Goal: Task Accomplishment & Management: Manage account settings

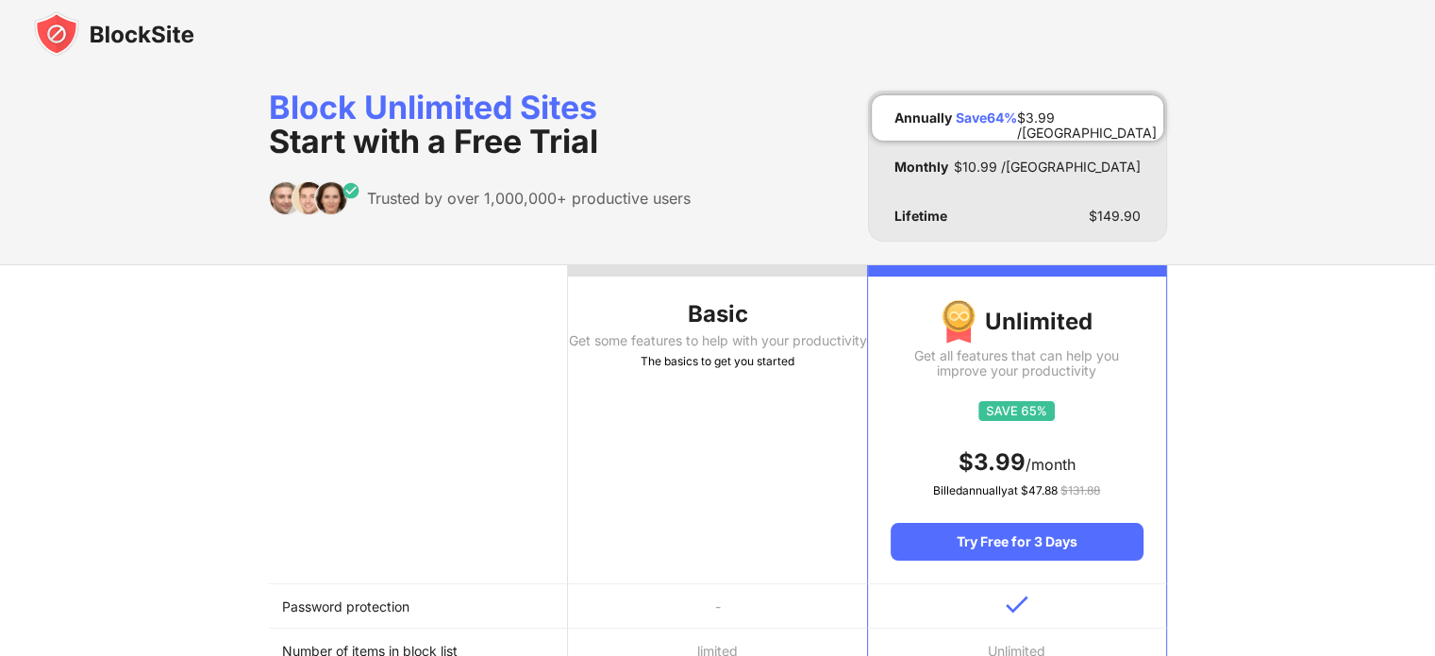
click at [68, 42] on img at bounding box center [114, 33] width 160 height 45
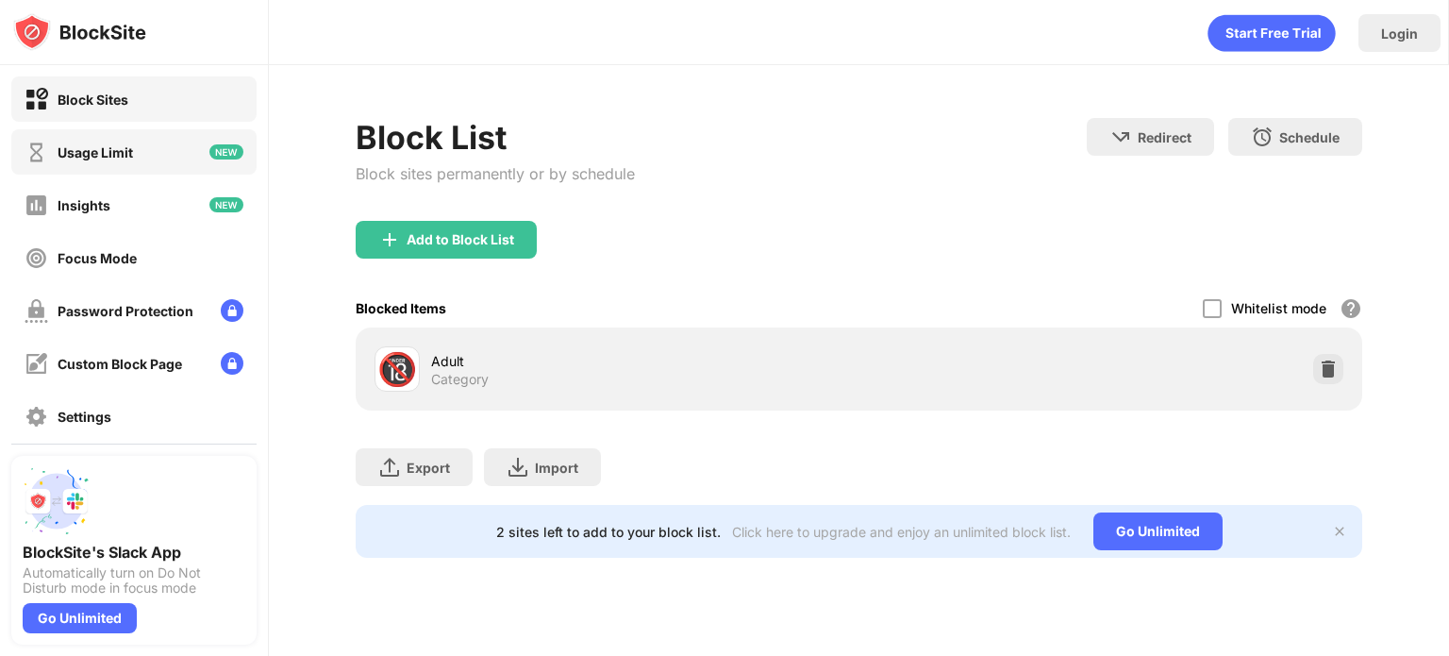
click at [179, 141] on div "Usage Limit" at bounding box center [133, 151] width 245 height 45
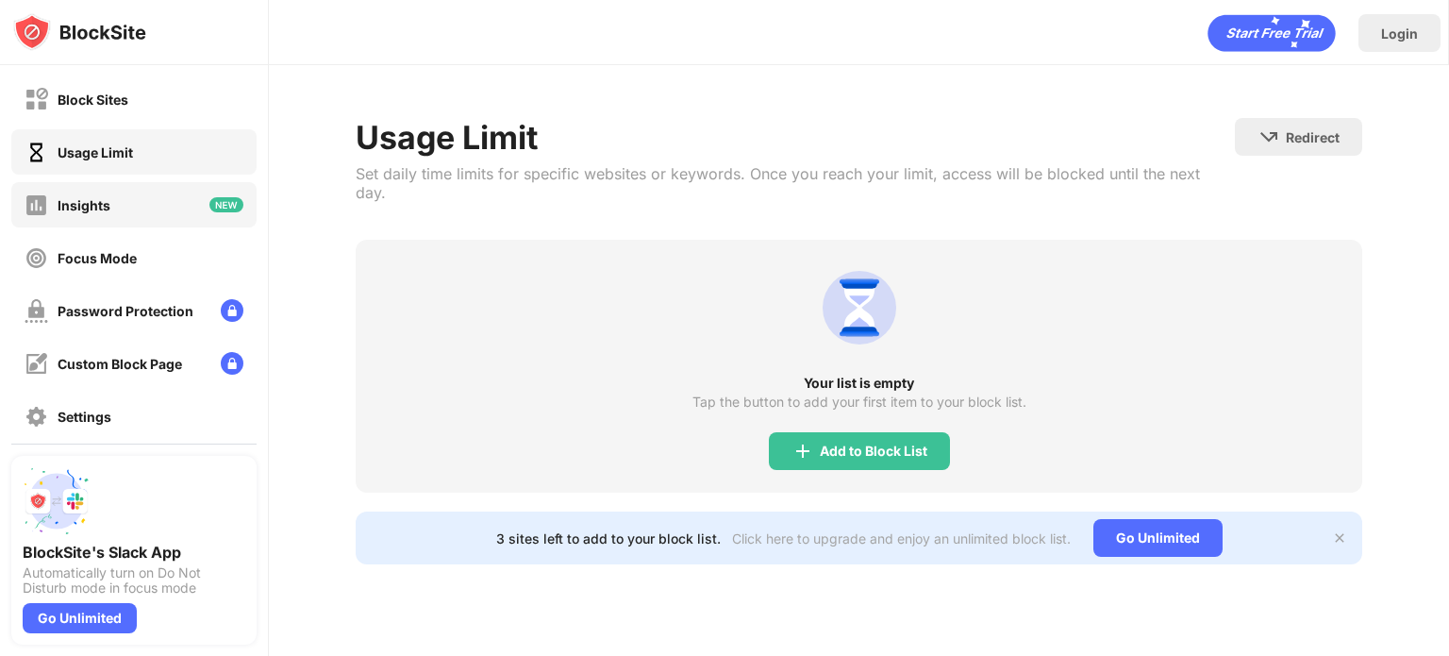
click at [113, 195] on div "Insights" at bounding box center [133, 204] width 245 height 45
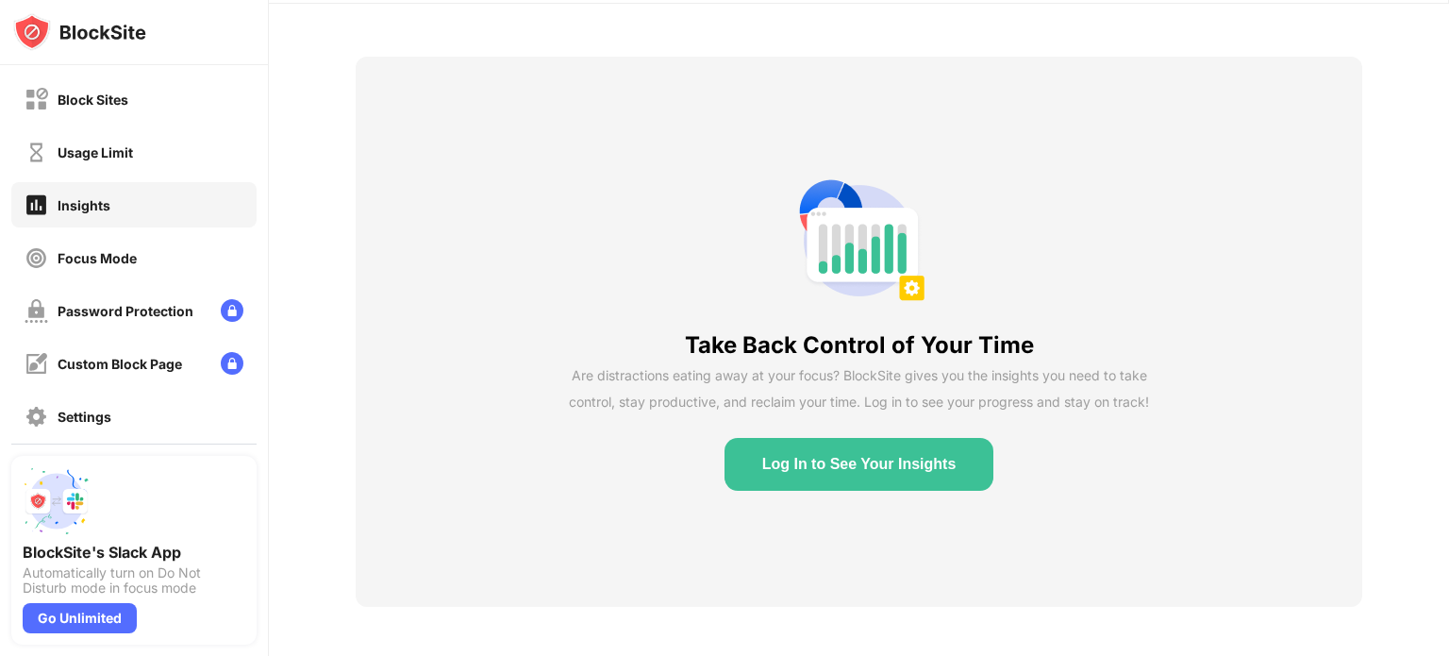
scroll to position [79, 0]
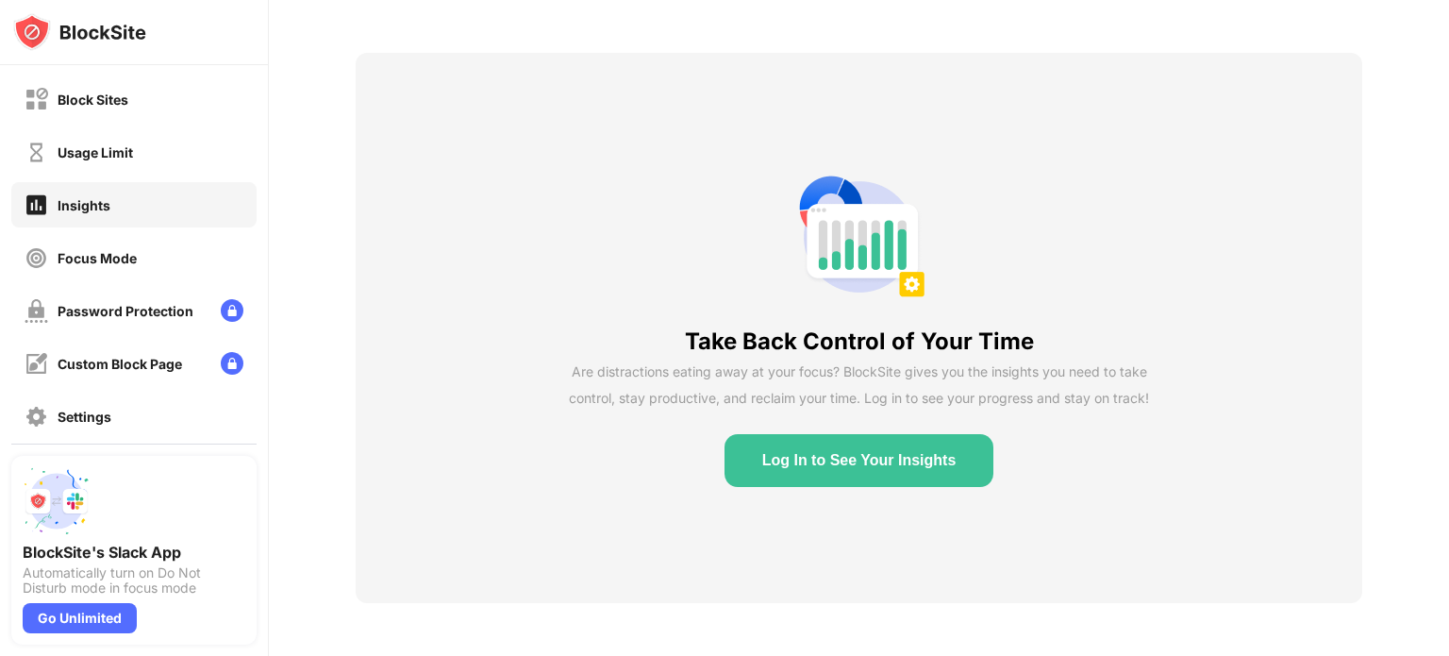
click at [806, 434] on button "Log In to See Your Insights" at bounding box center [859, 460] width 270 height 53
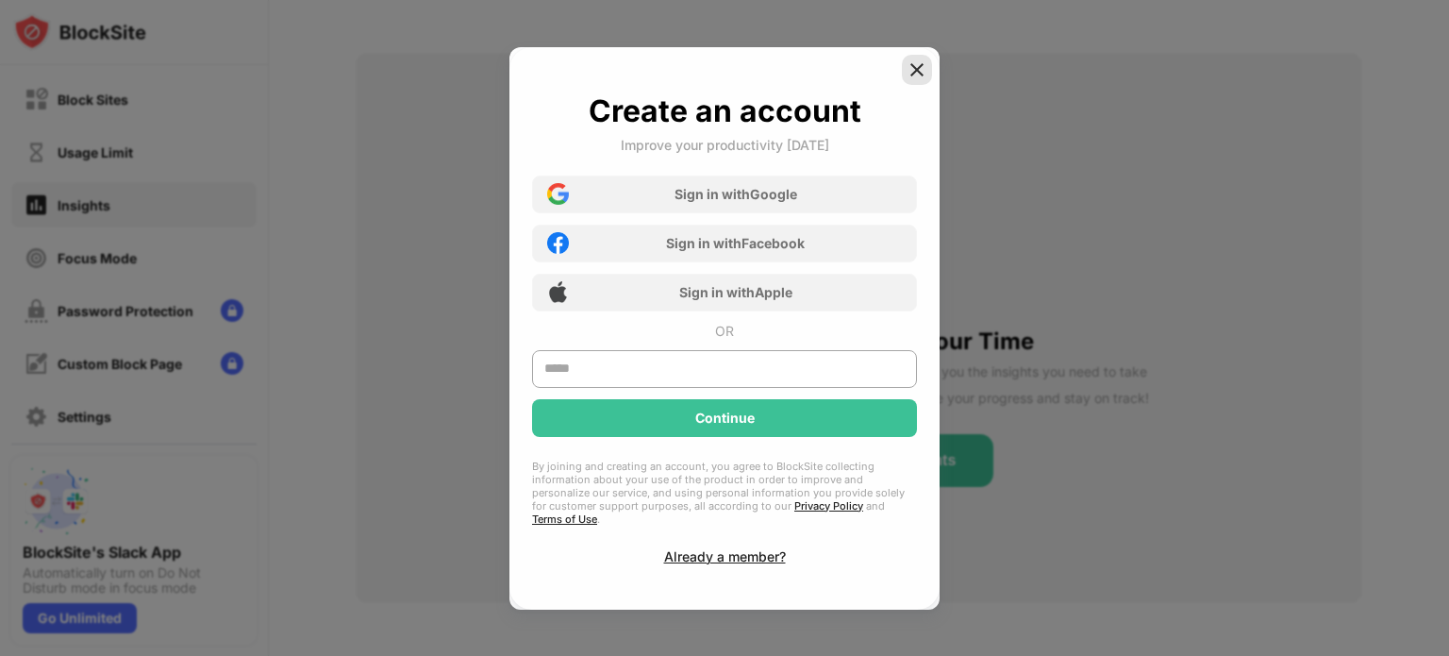
click at [916, 70] on img at bounding box center [916, 69] width 19 height 19
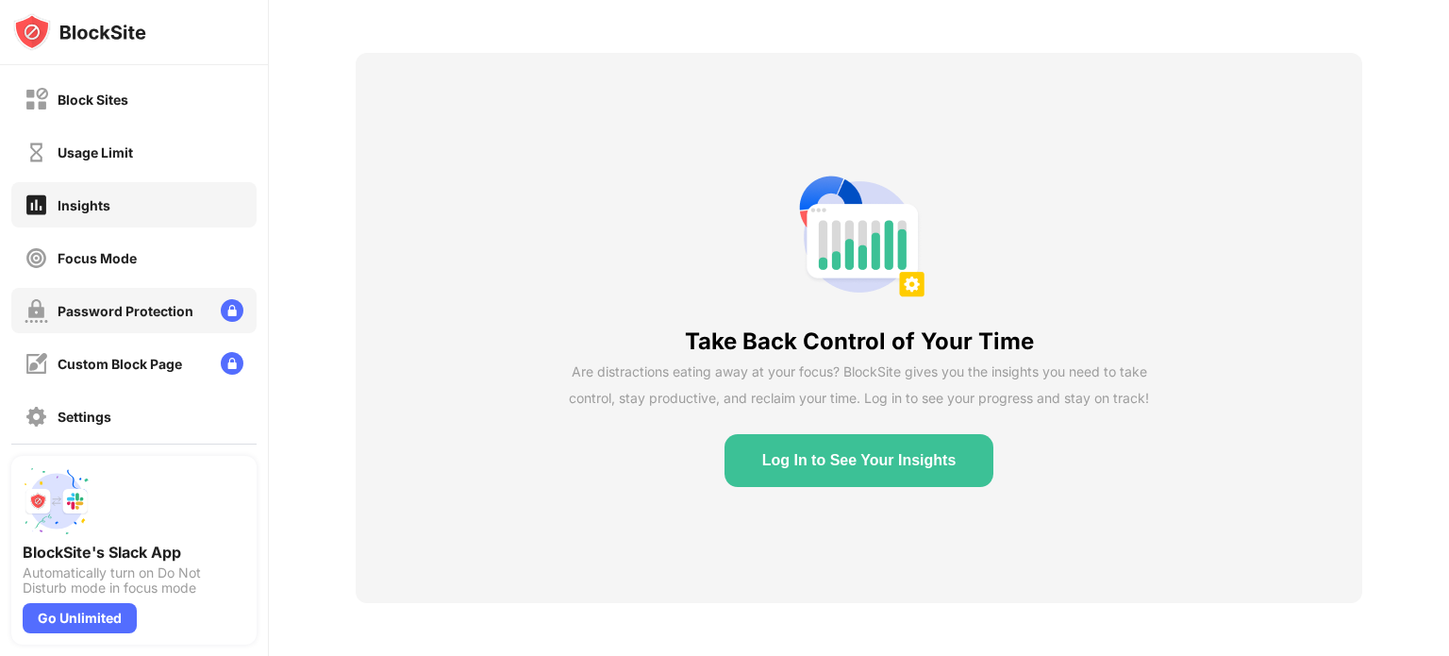
click at [185, 319] on div "Password Protection" at bounding box center [109, 311] width 169 height 24
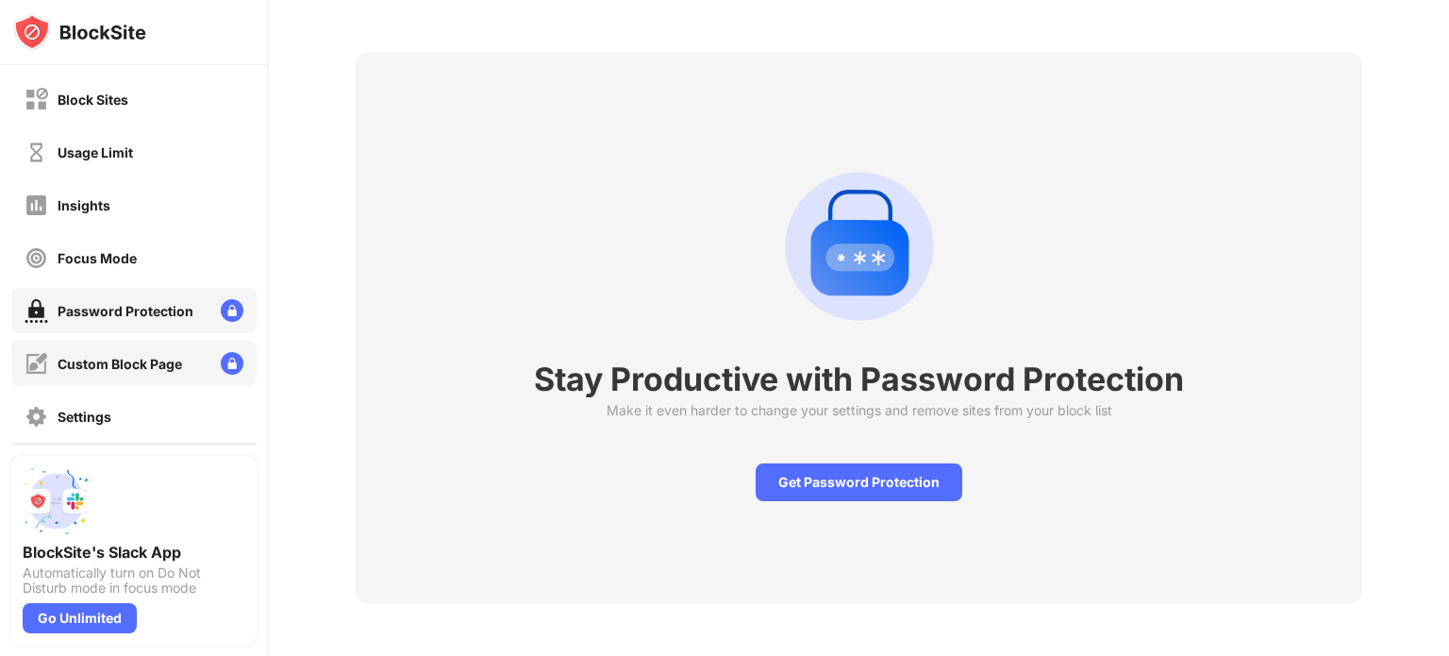
click at [158, 341] on div "Custom Block Page" at bounding box center [133, 363] width 245 height 45
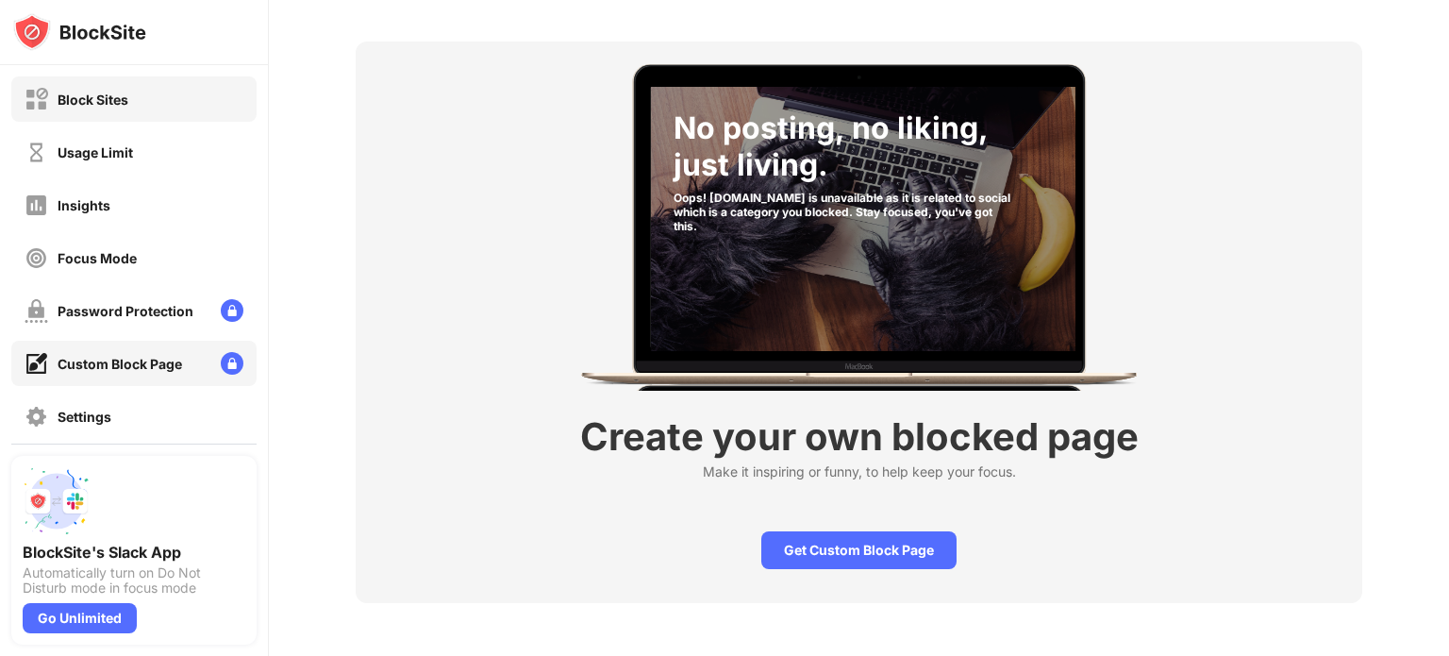
click at [133, 92] on div "Block Sites" at bounding box center [133, 98] width 245 height 45
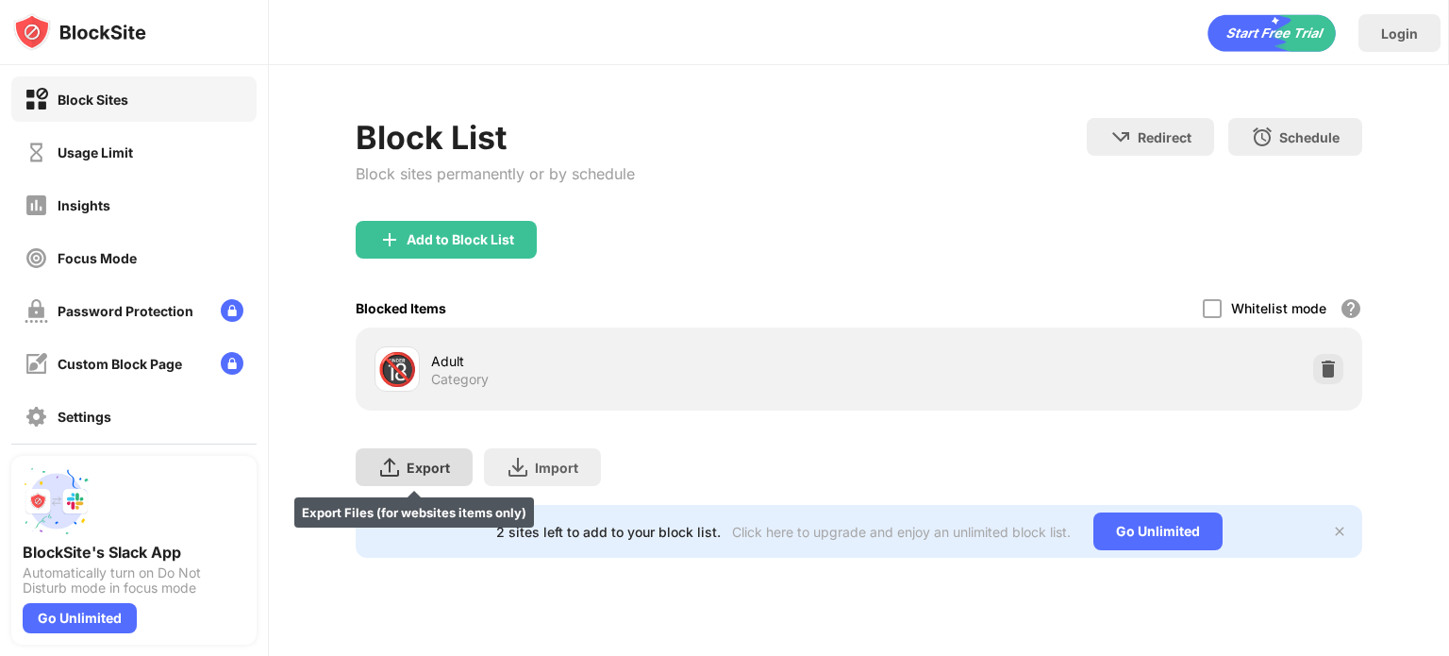
click at [409, 469] on div "Export" at bounding box center [428, 467] width 43 height 16
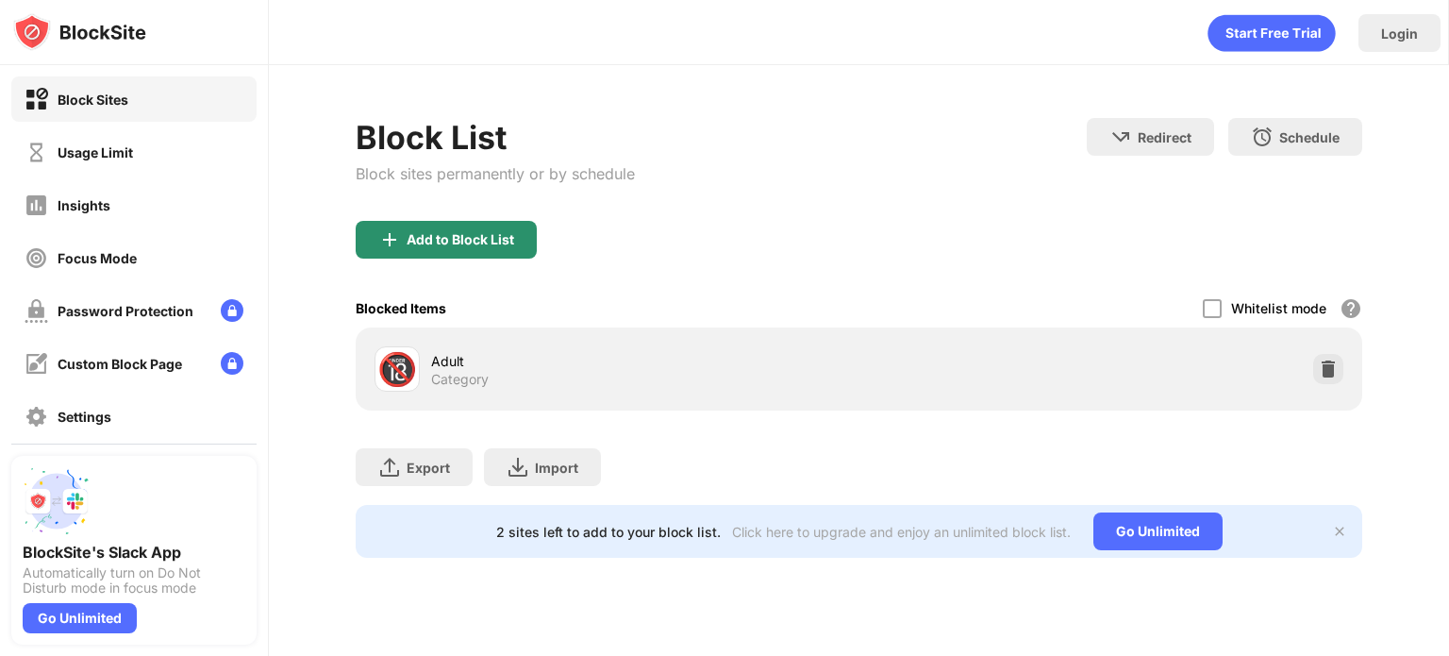
click at [474, 252] on div "Add to Block List" at bounding box center [446, 240] width 181 height 38
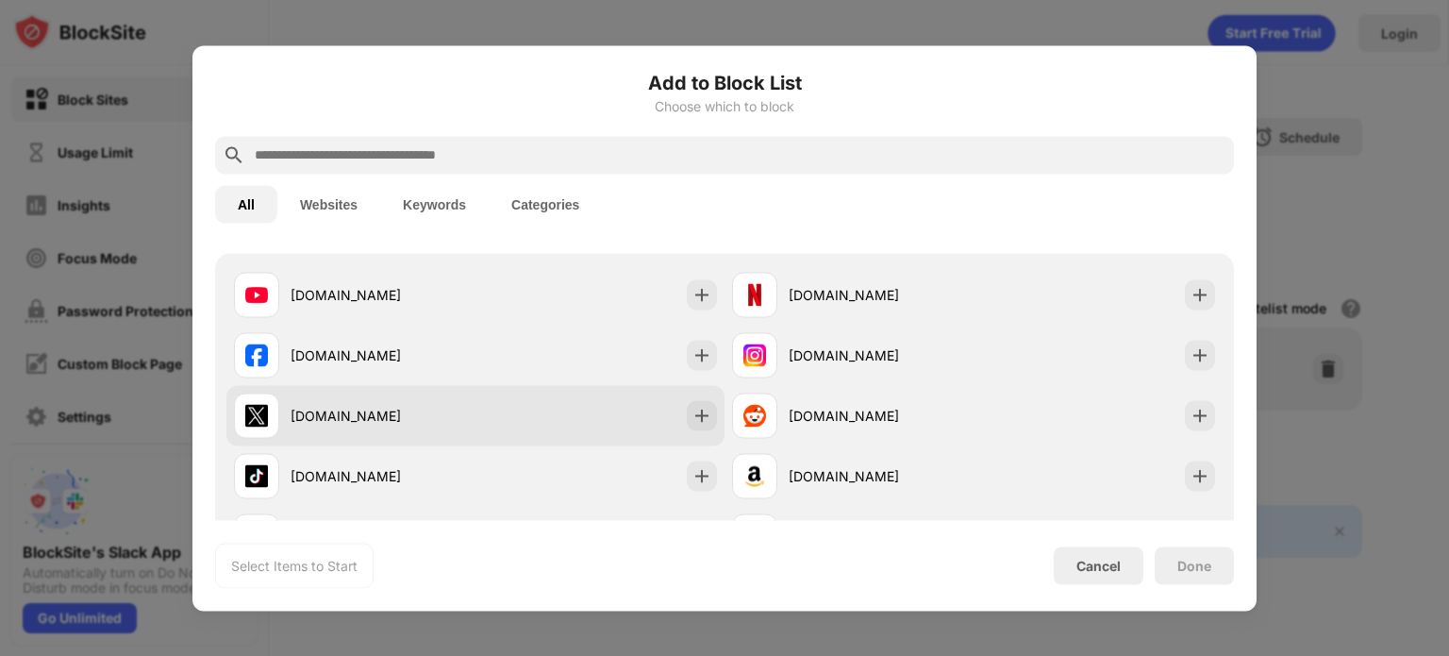
scroll to position [283, 0]
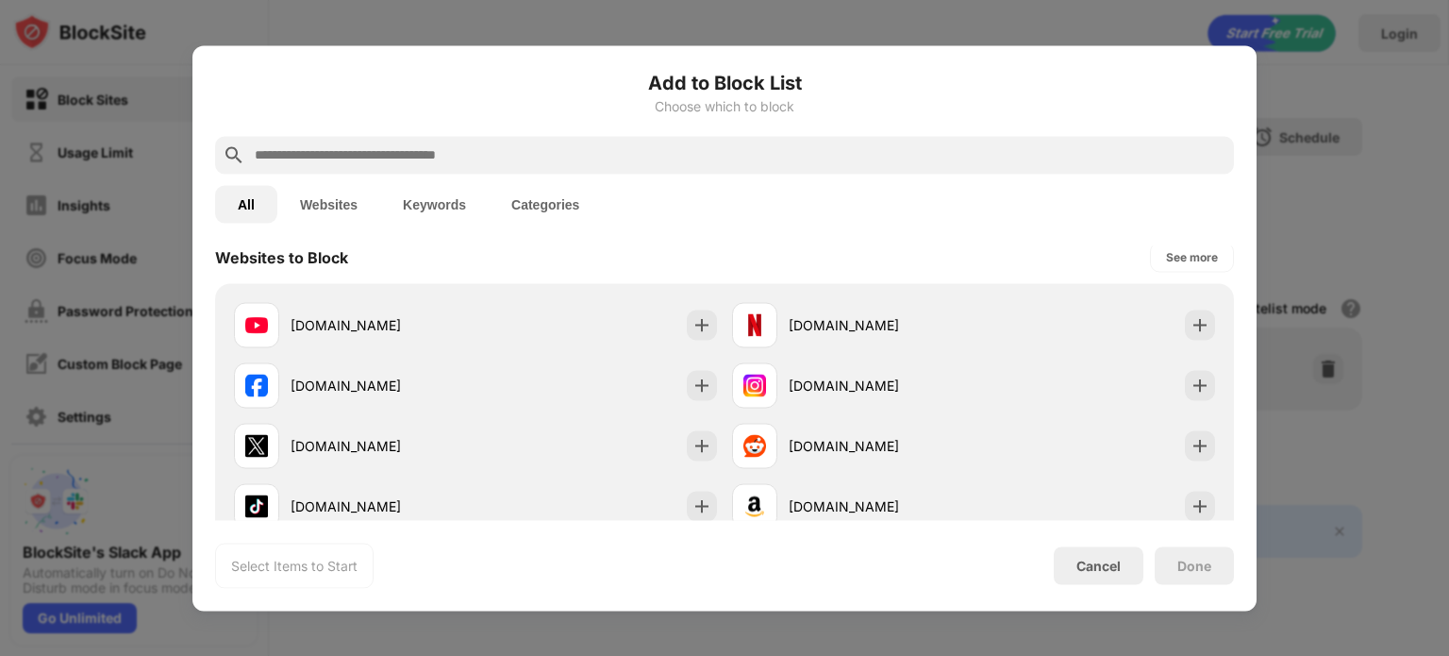
click at [439, 165] on input "text" at bounding box center [740, 154] width 974 height 23
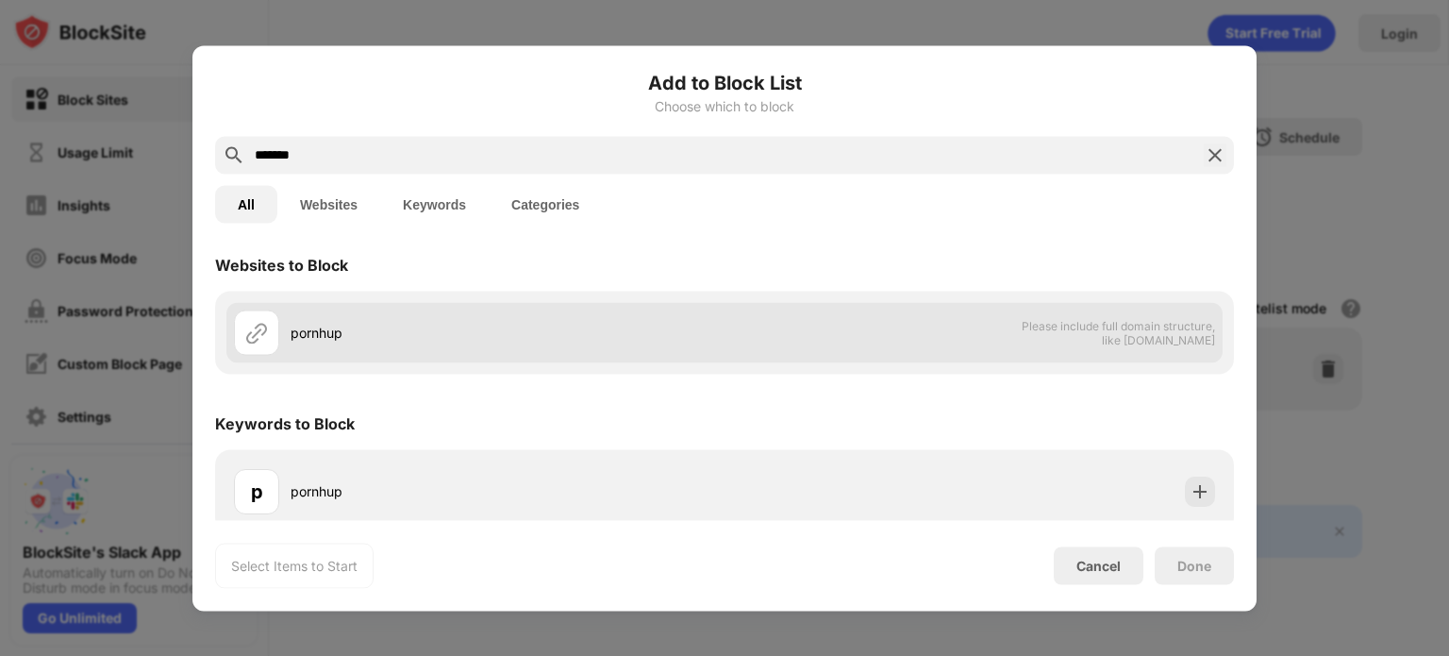
scroll to position [0, 0]
type input "*******"
click at [382, 339] on div "pornhup" at bounding box center [508, 340] width 434 height 20
click at [313, 336] on div "pornhup" at bounding box center [508, 340] width 434 height 20
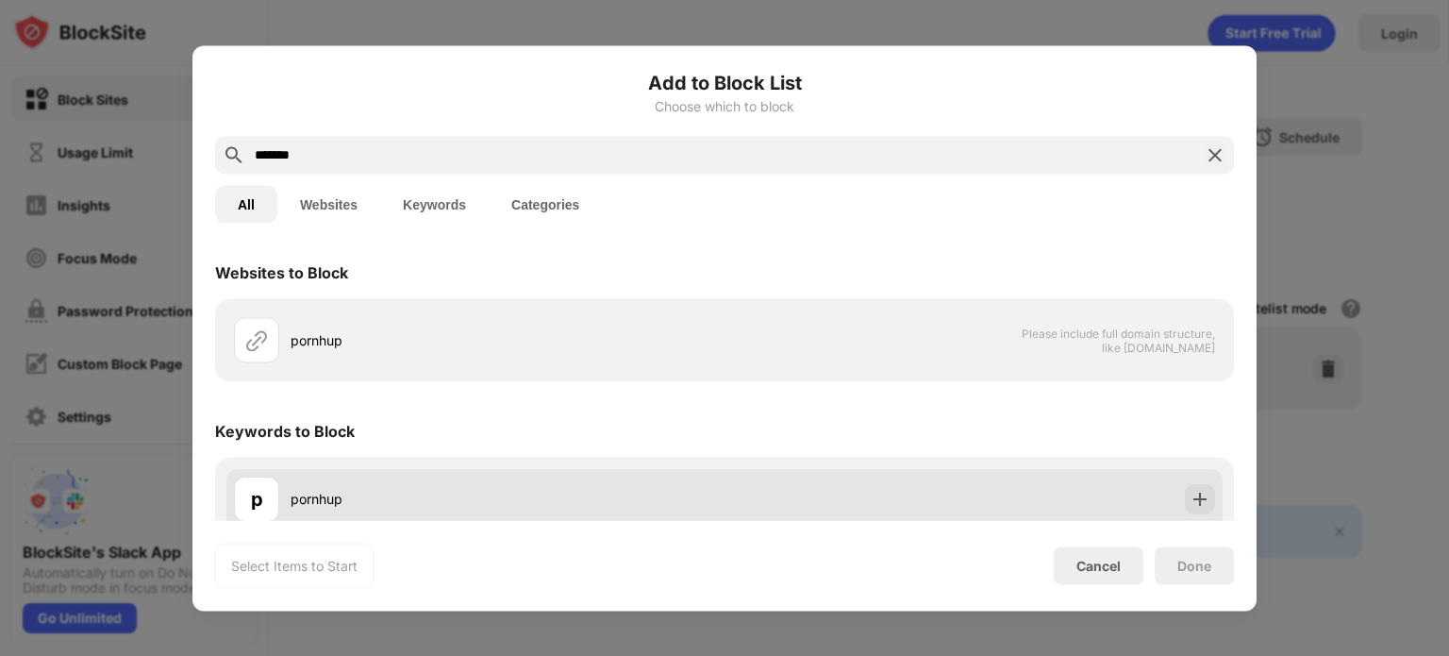
click at [471, 489] on div "pornhup" at bounding box center [508, 499] width 434 height 20
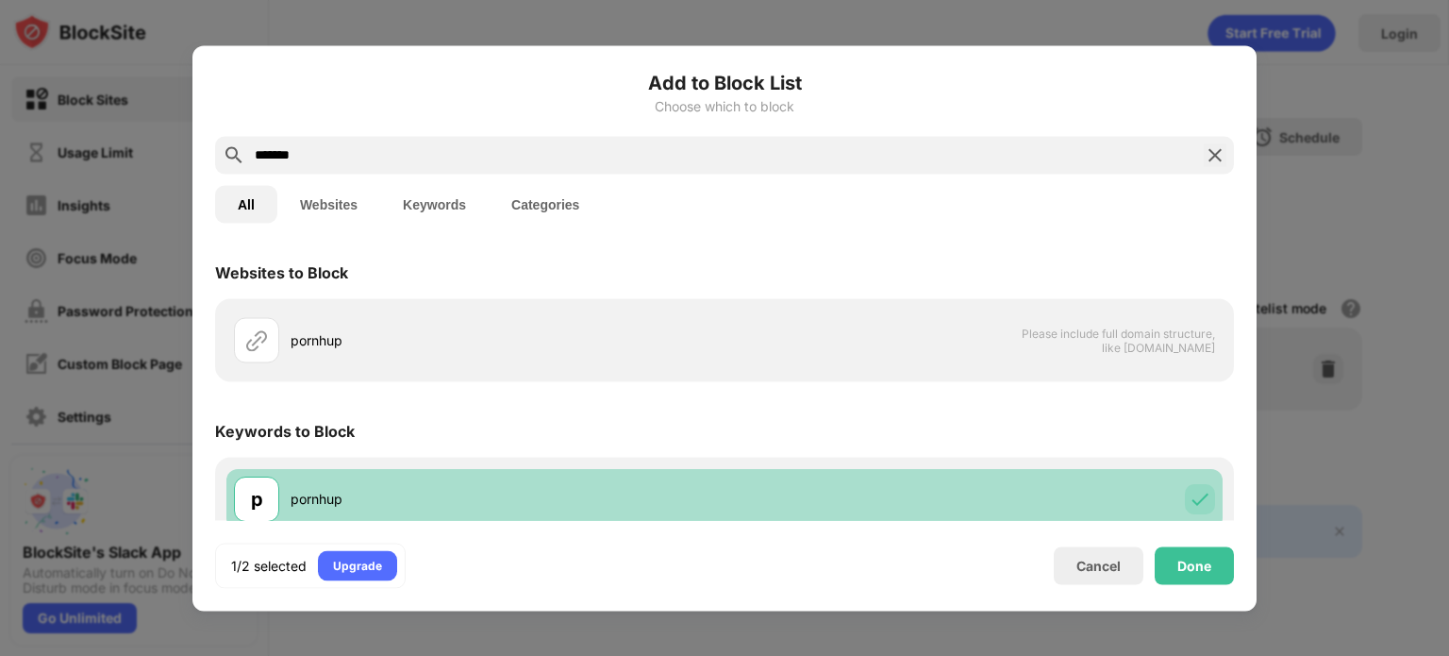
click at [471, 489] on div "pornhup" at bounding box center [508, 499] width 434 height 20
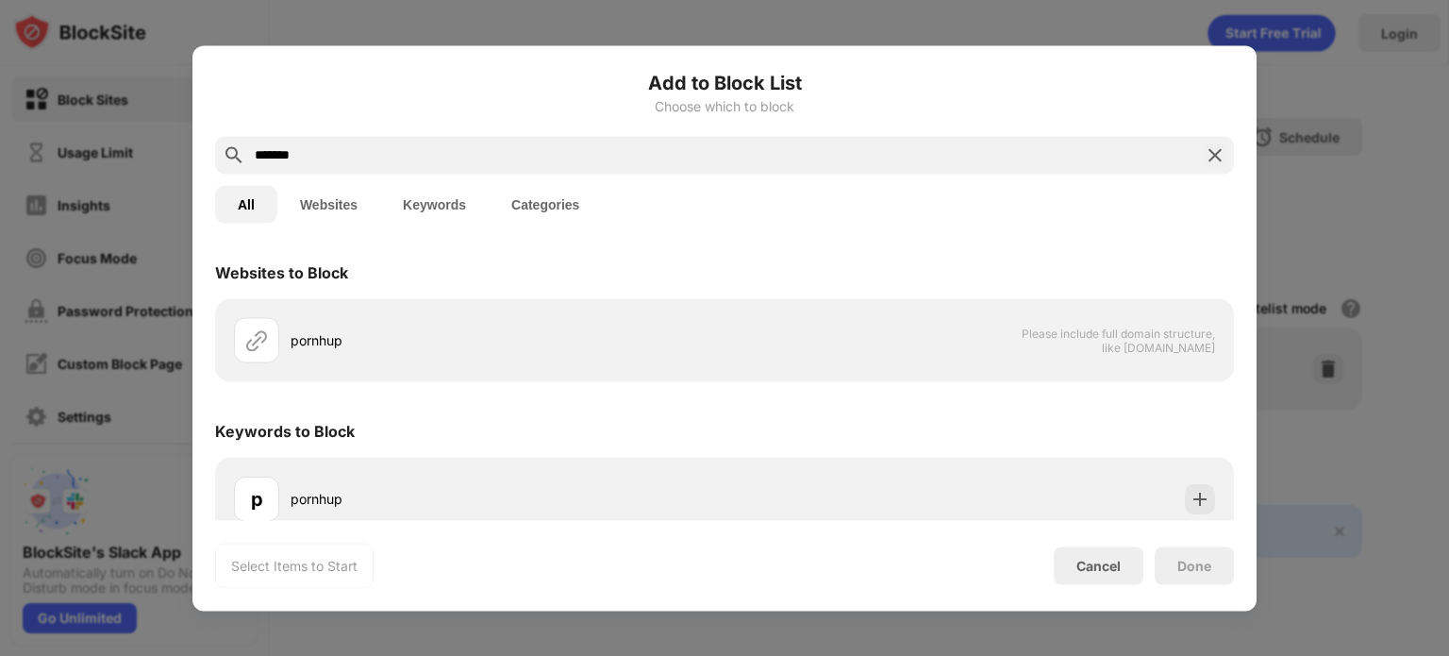
click at [272, 157] on input "*******" at bounding box center [724, 154] width 943 height 23
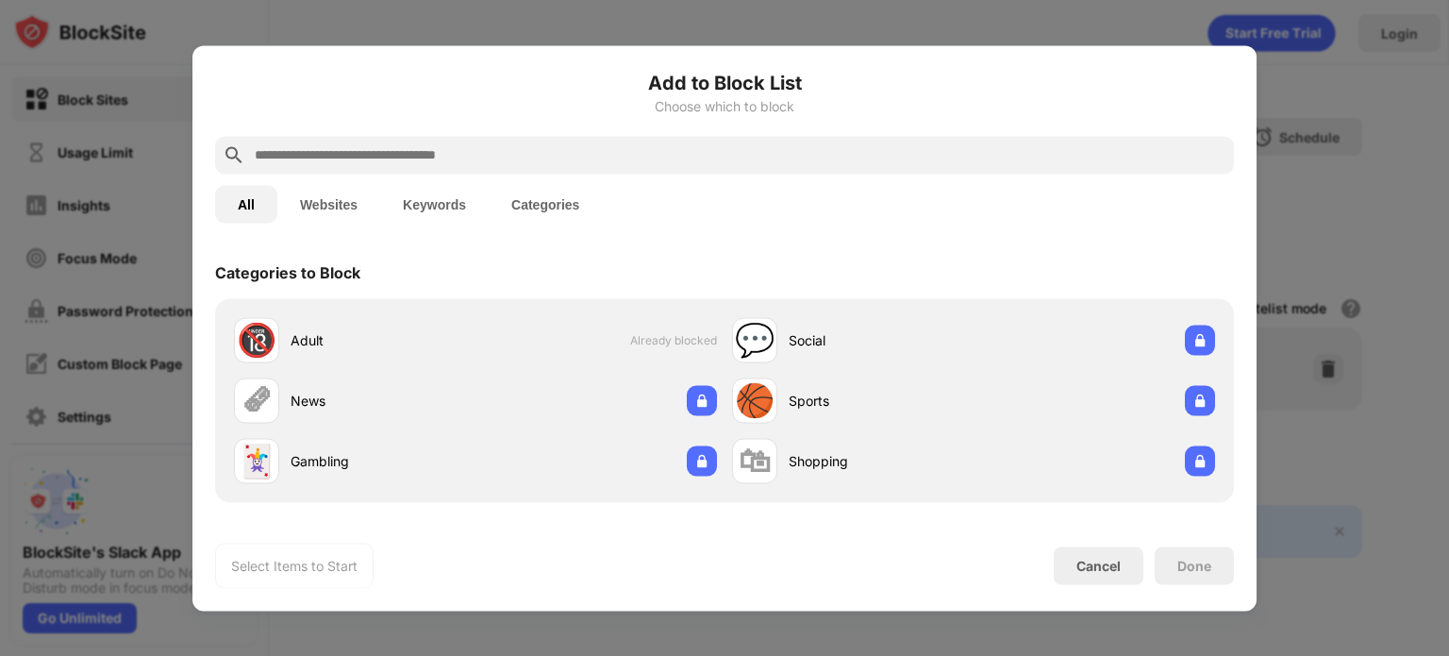
click at [297, 161] on input "text" at bounding box center [740, 154] width 974 height 23
click at [308, 154] on input "text" at bounding box center [740, 154] width 974 height 23
click at [1448, 218] on div at bounding box center [724, 328] width 1449 height 656
